Goal: Transaction & Acquisition: Purchase product/service

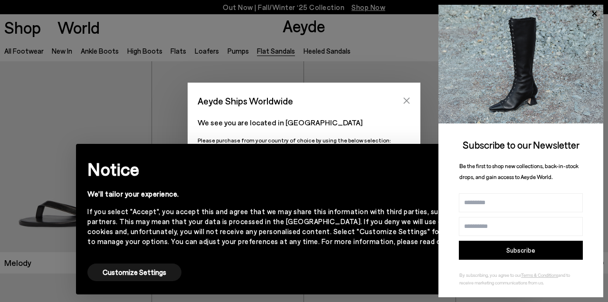
click at [410, 102] on button "Close" at bounding box center [406, 101] width 14 height 14
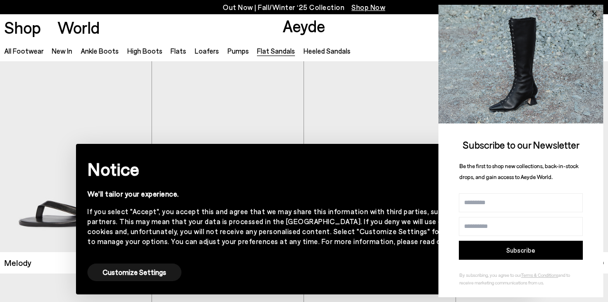
click at [596, 12] on icon at bounding box center [593, 13] width 5 height 5
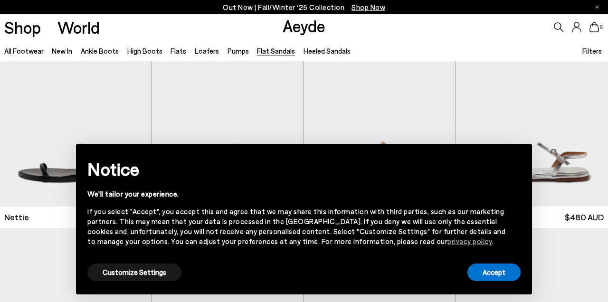
scroll to position [258, 0]
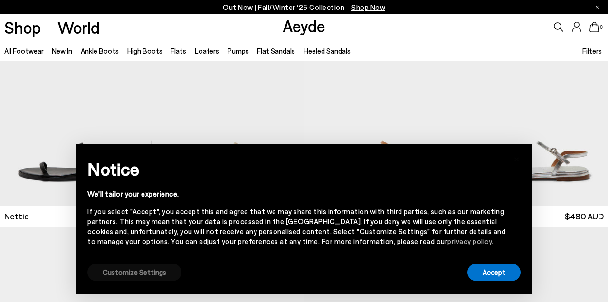
click at [133, 273] on button "Customize Settings" at bounding box center [134, 272] width 94 height 18
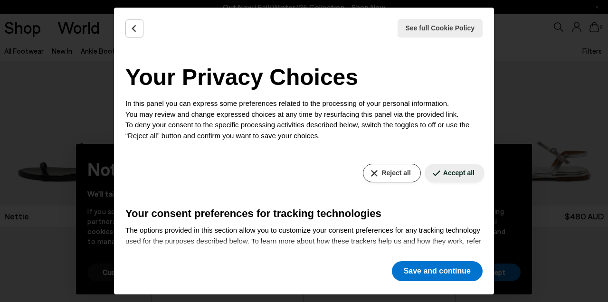
click at [389, 176] on button "Reject all" at bounding box center [391, 173] width 57 height 19
click at [378, 172] on button "Reject all" at bounding box center [391, 173] width 57 height 19
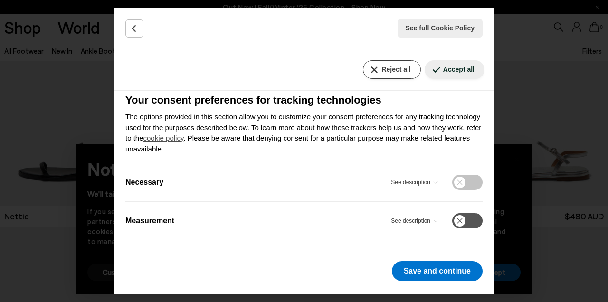
scroll to position [113, 0]
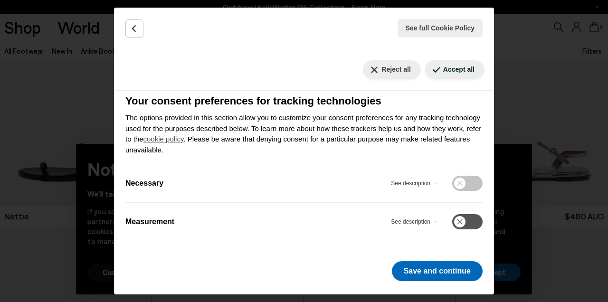
click at [412, 272] on button "Save and continue" at bounding box center [437, 271] width 91 height 20
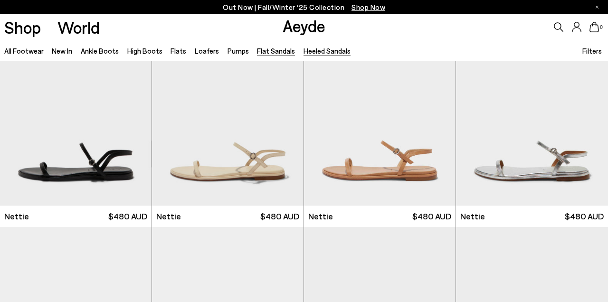
click at [321, 50] on link "Heeled Sandals" at bounding box center [326, 51] width 47 height 9
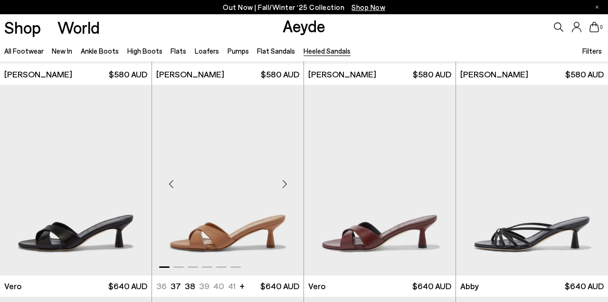
scroll to position [214, 0]
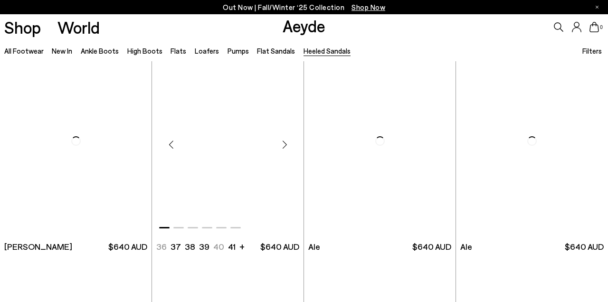
scroll to position [1750, 0]
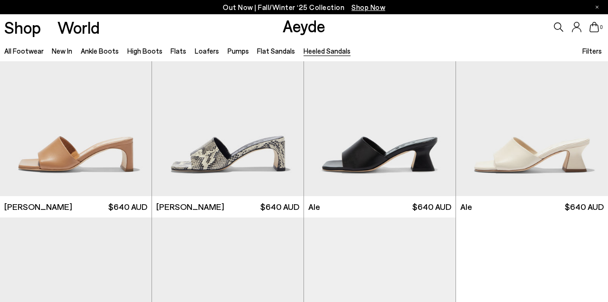
click at [591, 51] on span "Filters" at bounding box center [591, 51] width 19 height 9
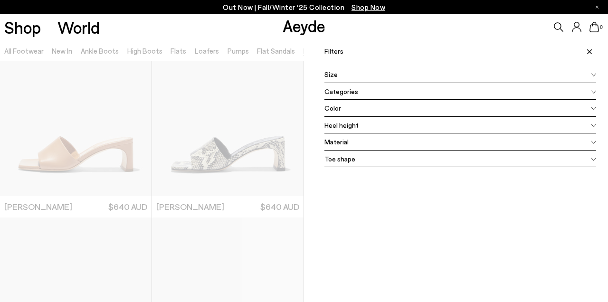
click at [591, 108] on icon at bounding box center [593, 109] width 5 height 4
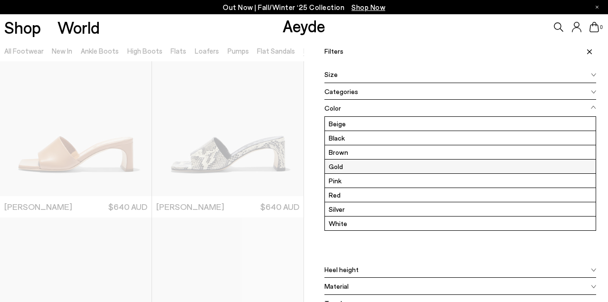
click at [442, 163] on label "Gold" at bounding box center [460, 166] width 271 height 14
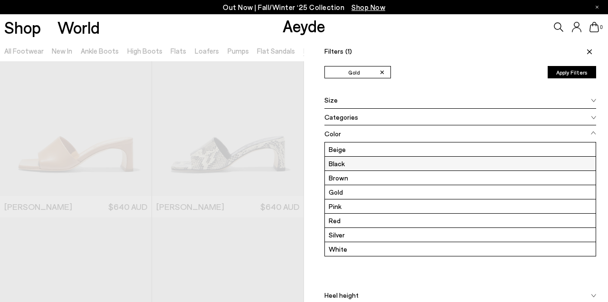
scroll to position [0, 0]
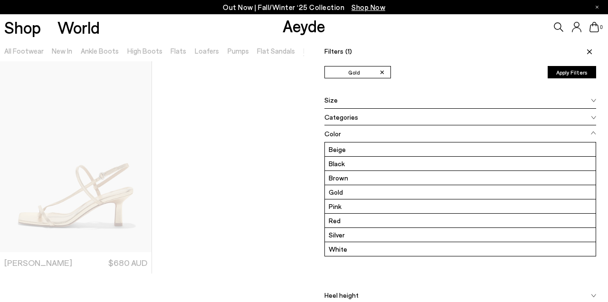
click at [571, 75] on button "Apply Filters" at bounding box center [571, 72] width 48 height 12
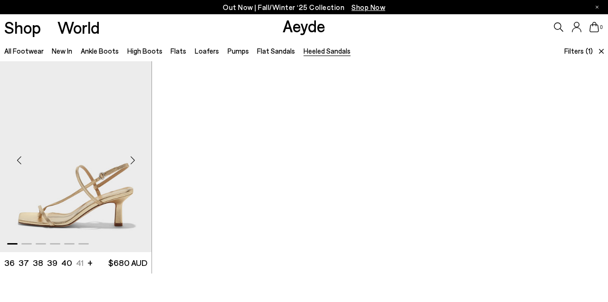
click at [107, 198] on img "1 / 6" at bounding box center [75, 156] width 151 height 190
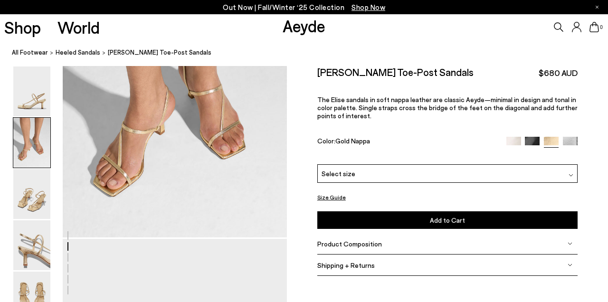
scroll to position [375, 0]
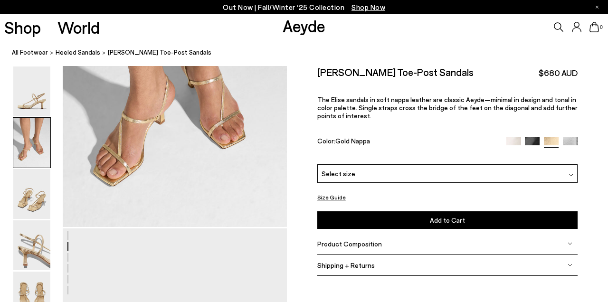
click at [571, 172] on div at bounding box center [570, 174] width 5 height 10
